Goal: Information Seeking & Learning: Check status

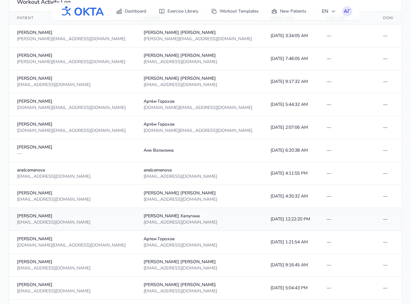
scroll to position [142, 0]
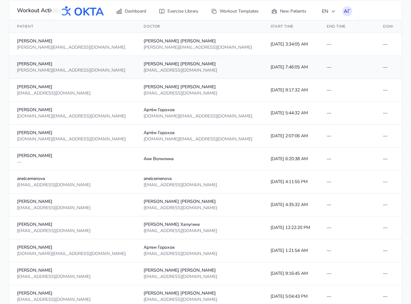
drag, startPoint x: 222, startPoint y: 67, endPoint x: 249, endPoint y: 68, distance: 26.7
click at [263, 68] on td "[DATE] 7:46:05 AM" at bounding box center [291, 67] width 56 height 23
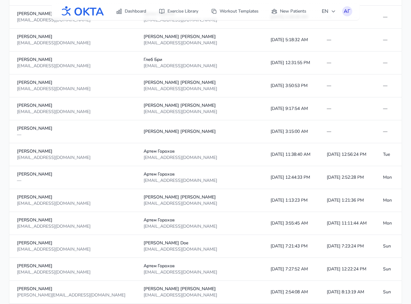
scroll to position [546, 0]
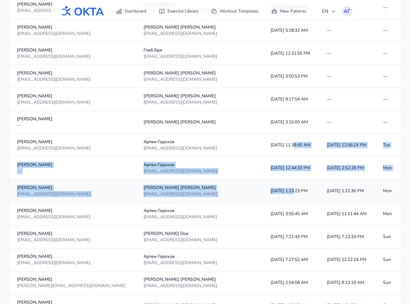
drag, startPoint x: 233, startPoint y: 144, endPoint x: 233, endPoint y: 190, distance: 45.2
click at [233, 190] on tbody "Theodore Roosevelt theodore@patient.com Theodore Roosevelt theodore@patient.com…" at bounding box center [205, 203] width 392 height 1146
click at [263, 190] on td "10/13/2025, 1:13:23 PM" at bounding box center [291, 191] width 56 height 23
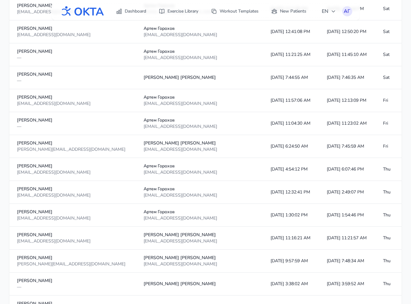
scroll to position [909, 0]
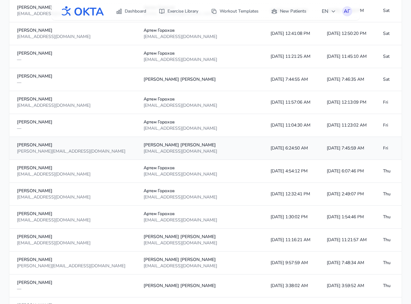
click at [263, 148] on td "10/10/2025, 6:24:50 AM" at bounding box center [291, 148] width 56 height 23
click at [319, 146] on td "10/10/2025, 7:45:59 AM" at bounding box center [347, 148] width 56 height 23
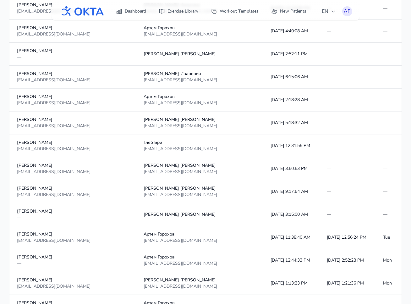
scroll to position [455, 0]
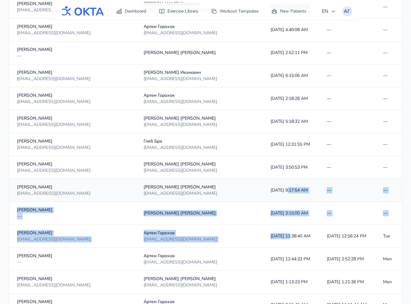
drag, startPoint x: 230, startPoint y: 234, endPoint x: 226, endPoint y: 191, distance: 43.2
click at [226, 191] on tbody "Theodore Roosevelt theodore@patient.com Theodore Roosevelt theodore@patient.com…" at bounding box center [205, 294] width 392 height 1146
click at [263, 191] on td "10/3/2025, 9:17:54 AM" at bounding box center [291, 190] width 56 height 23
drag, startPoint x: 209, startPoint y: 190, endPoint x: 212, endPoint y: 236, distance: 46.5
click at [212, 236] on tbody "Theodore Roosevelt theodore@patient.com Theodore Roosevelt theodore@patient.com…" at bounding box center [205, 294] width 392 height 1146
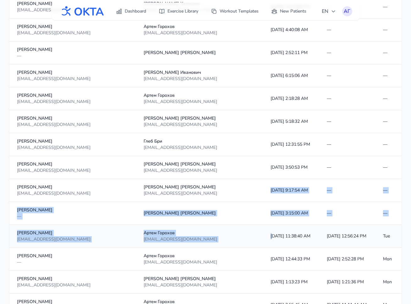
click at [263, 236] on td "10/14/2025, 11:38:40 AM" at bounding box center [291, 236] width 56 height 23
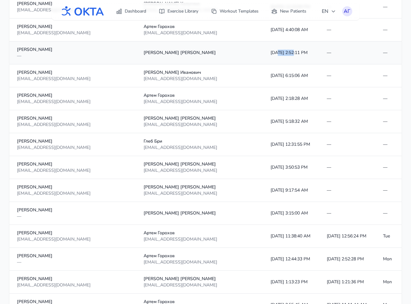
drag, startPoint x: 215, startPoint y: 52, endPoint x: 234, endPoint y: 52, distance: 18.2
click at [263, 52] on td "10/14/2025, 2:52:11 PM" at bounding box center [291, 52] width 56 height 23
drag, startPoint x: 215, startPoint y: 122, endPoint x: 240, endPoint y: 121, distance: 25.2
click at [263, 121] on td "10/12/2025, 5:18:32 AM" at bounding box center [291, 121] width 56 height 23
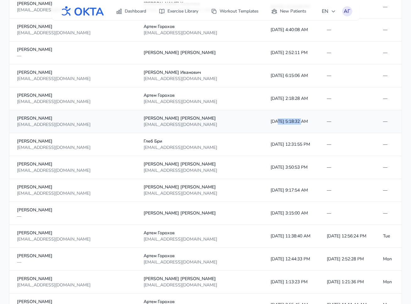
click at [263, 121] on td "10/12/2025, 5:18:32 AM" at bounding box center [291, 121] width 56 height 23
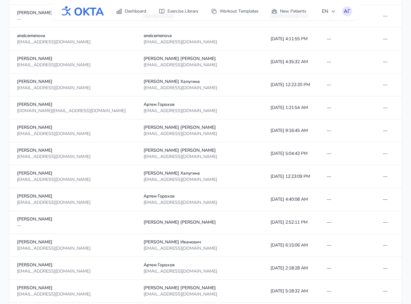
scroll to position [285, 0]
drag, startPoint x: 218, startPoint y: 199, endPoint x: 244, endPoint y: 199, distance: 26.1
click at [263, 199] on td "10/12/2025, 4:40:08 AM" at bounding box center [291, 199] width 56 height 23
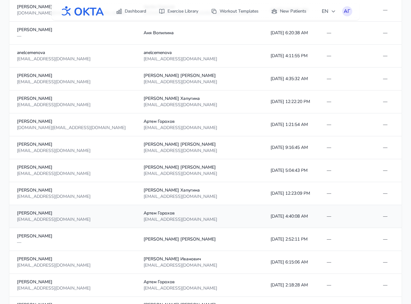
scroll to position [268, 0]
